Goal: Find specific page/section: Find specific page/section

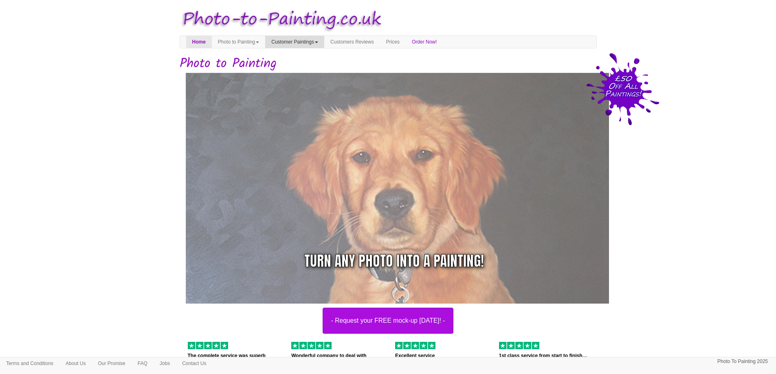
click at [310, 44] on link "Customer Paintings" at bounding box center [294, 42] width 59 height 12
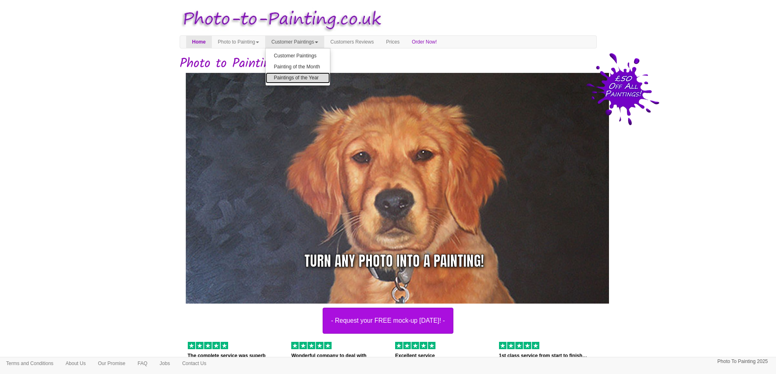
click at [319, 79] on link "Paintings of the Year" at bounding box center [298, 78] width 64 height 11
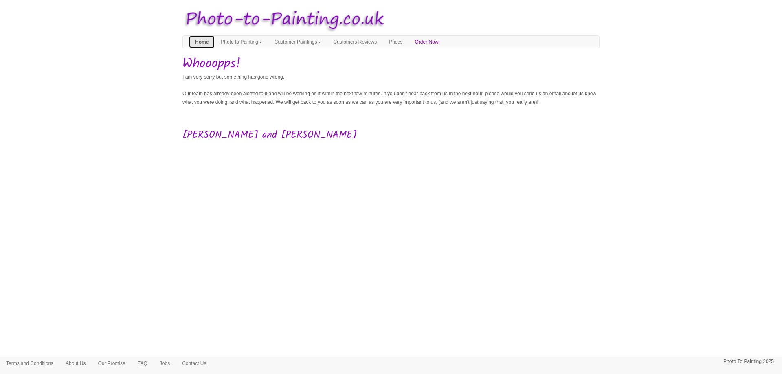
click at [207, 43] on link "Home" at bounding box center [202, 42] width 26 height 12
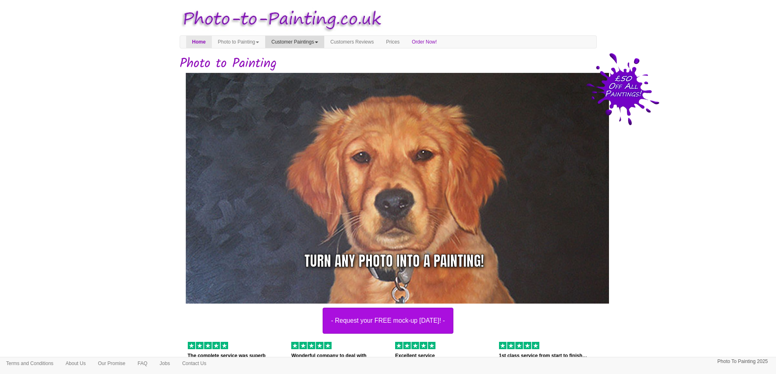
click at [306, 43] on link "Customer Paintings" at bounding box center [294, 42] width 59 height 12
click at [313, 77] on link "Paintings of the Year" at bounding box center [298, 78] width 64 height 11
